Goal: Transaction & Acquisition: Download file/media

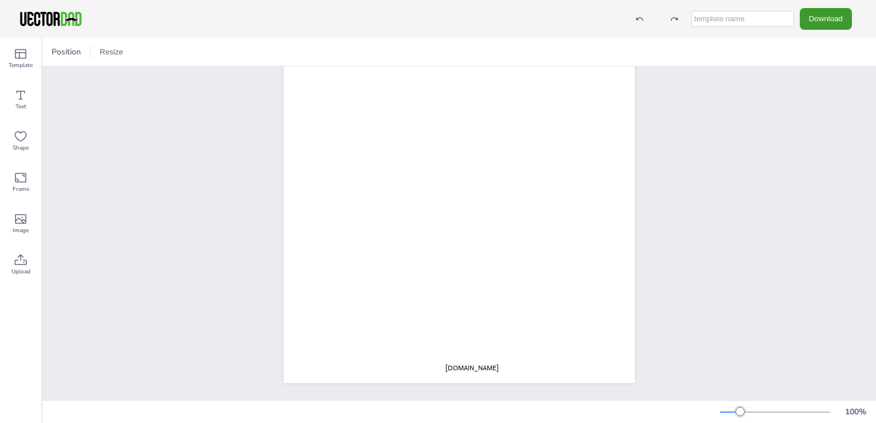
scroll to position [163, 0]
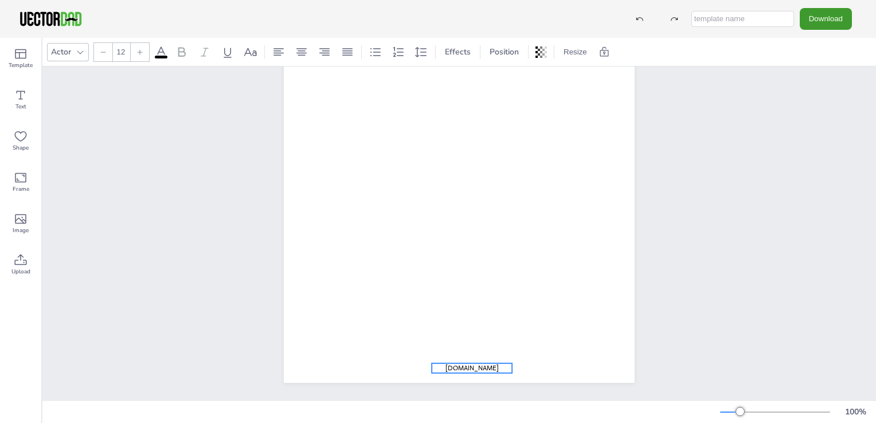
click at [475, 363] on span "[DOMAIN_NAME]" at bounding box center [471, 367] width 53 height 9
click at [487, 363] on span "[DOMAIN_NAME]" at bounding box center [471, 367] width 53 height 9
click at [465, 333] on icon at bounding box center [472, 340] width 14 height 14
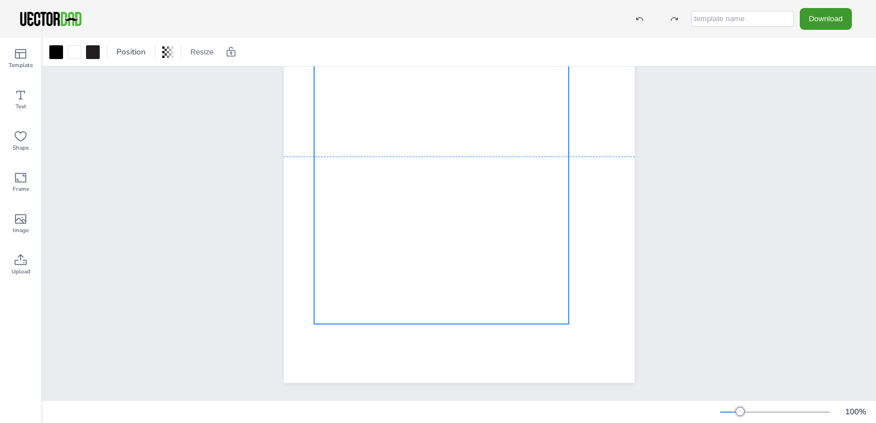
drag, startPoint x: 380, startPoint y: 267, endPoint x: 363, endPoint y: 259, distance: 18.2
click at [363, 259] on div at bounding box center [441, 156] width 255 height 336
click at [341, 244] on div at bounding box center [443, 156] width 255 height 336
click at [349, 245] on div at bounding box center [443, 156] width 255 height 336
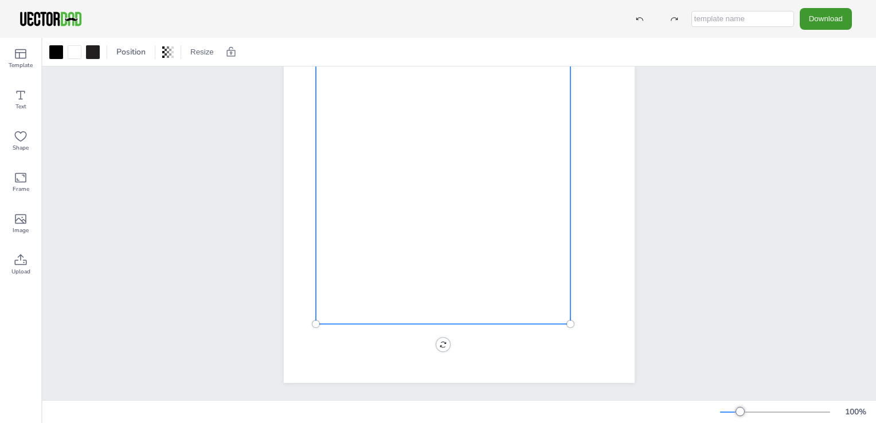
click at [339, 245] on div at bounding box center [443, 156] width 255 height 336
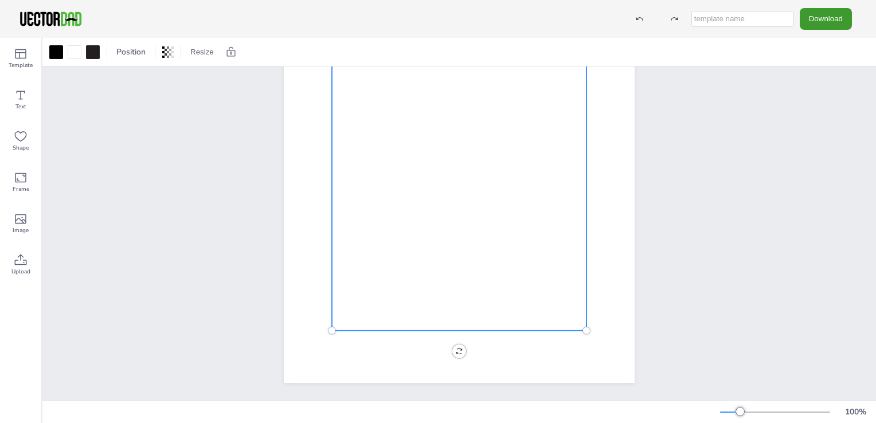
click at [345, 252] on div at bounding box center [459, 163] width 255 height 336
click at [735, 256] on div "READING TRACKER" at bounding box center [459, 156] width 834 height 488
click at [410, 284] on div at bounding box center [459, 163] width 255 height 336
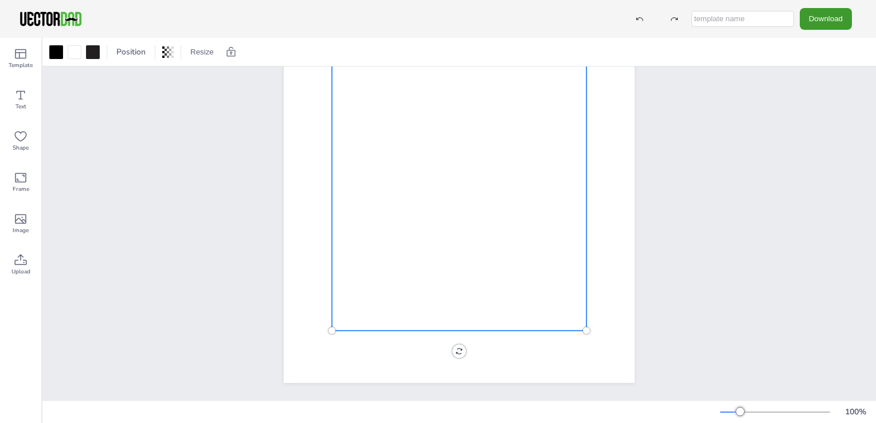
click at [410, 284] on div at bounding box center [459, 163] width 255 height 336
click at [387, 284] on div at bounding box center [459, 163] width 255 height 336
click at [361, 290] on div at bounding box center [459, 163] width 255 height 336
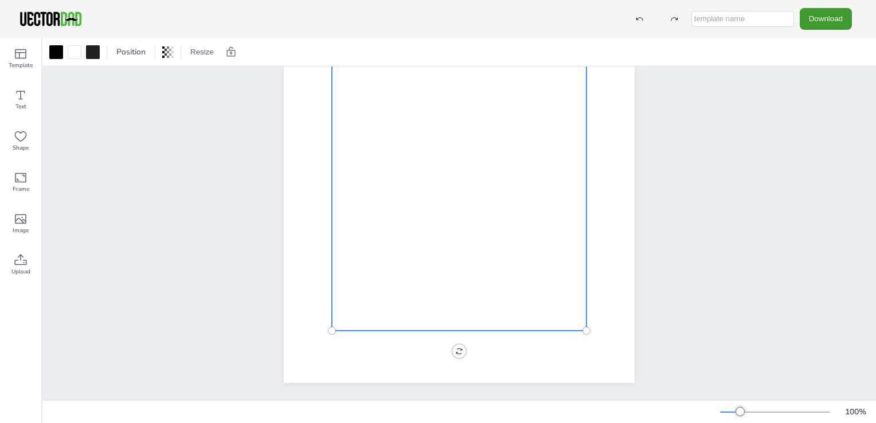
click at [361, 290] on div at bounding box center [459, 163] width 255 height 336
click at [349, 273] on div at bounding box center [459, 163] width 255 height 336
click at [246, 259] on div "READING TRACKER" at bounding box center [458, 156] width 449 height 488
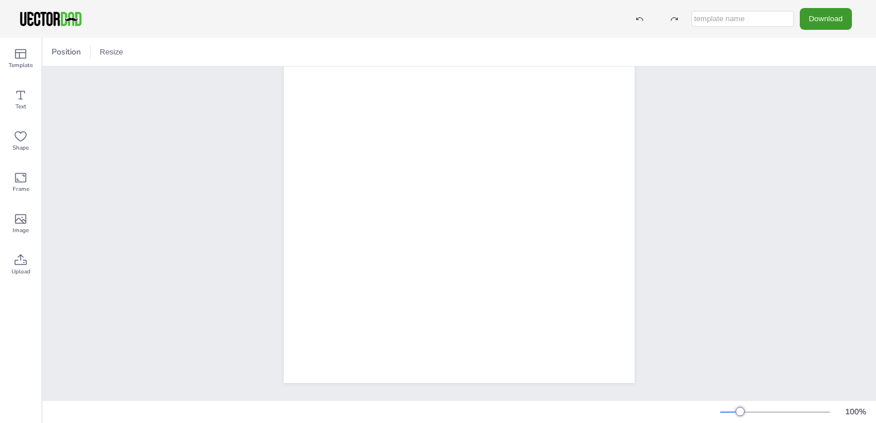
scroll to position [0, 0]
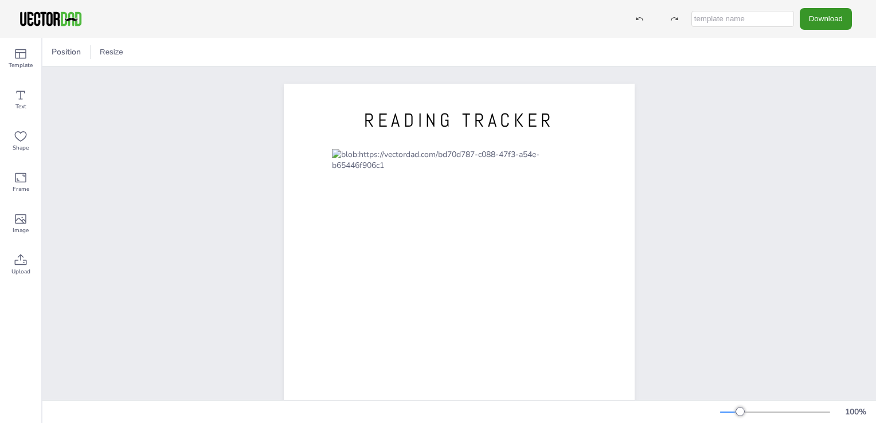
click at [834, 18] on button "Download" at bounding box center [826, 18] width 52 height 21
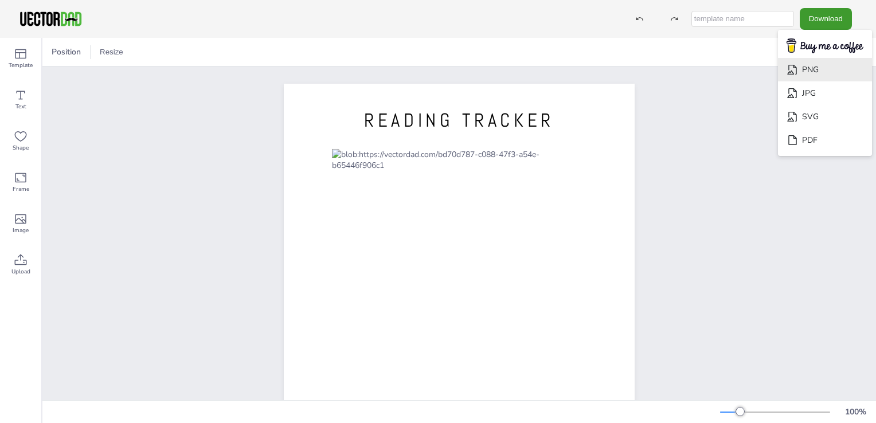
click at [830, 67] on li "PNG" at bounding box center [825, 70] width 94 height 24
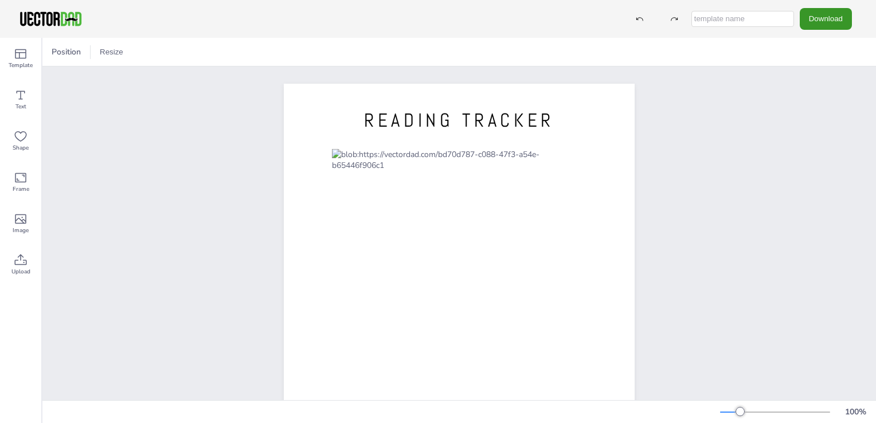
click at [820, 15] on button "Download" at bounding box center [826, 18] width 52 height 21
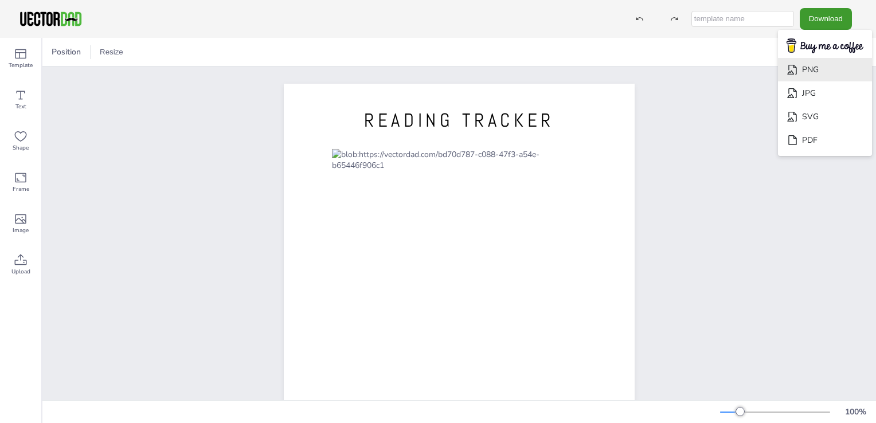
click at [804, 71] on li "PNG" at bounding box center [825, 70] width 94 height 24
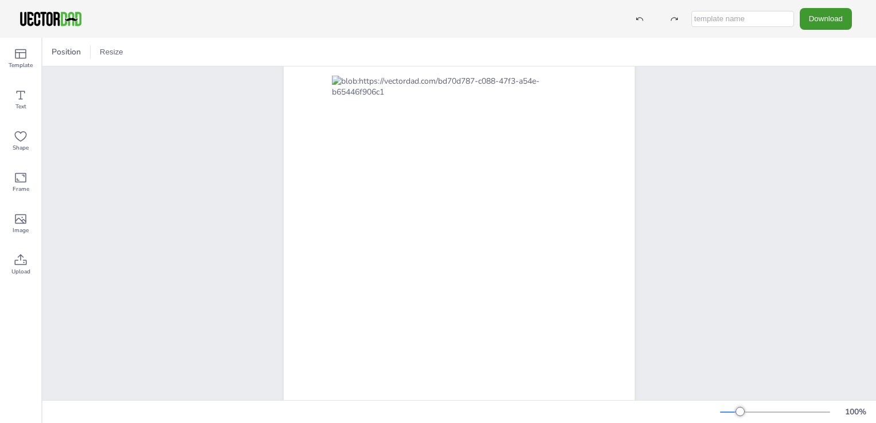
scroll to position [163, 0]
